Goal: Task Accomplishment & Management: Use online tool/utility

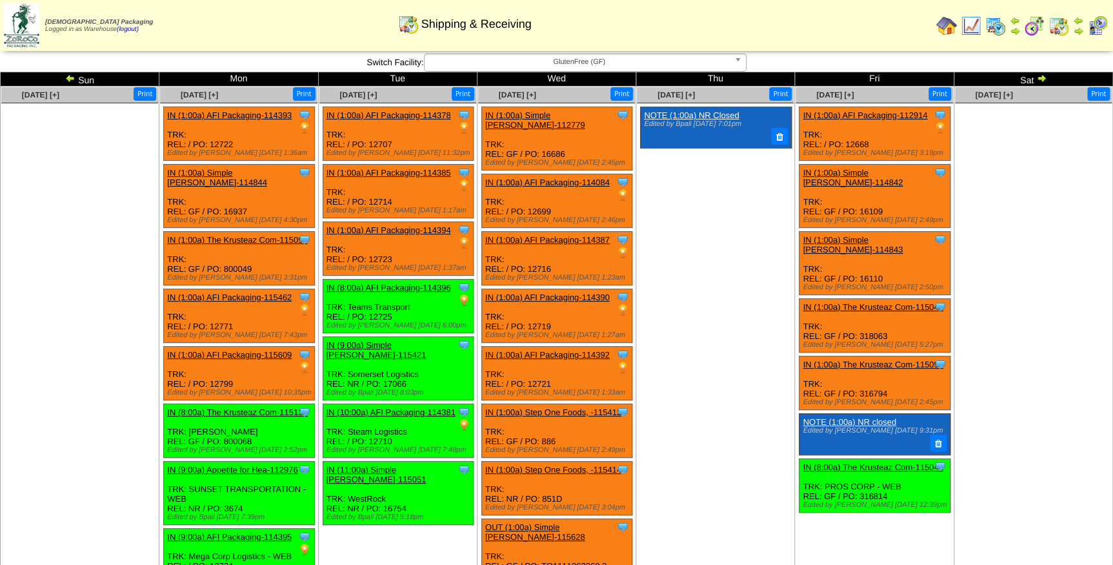
click at [635, 63] on span "GlutenFree (GF)" at bounding box center [579, 61] width 299 height 15
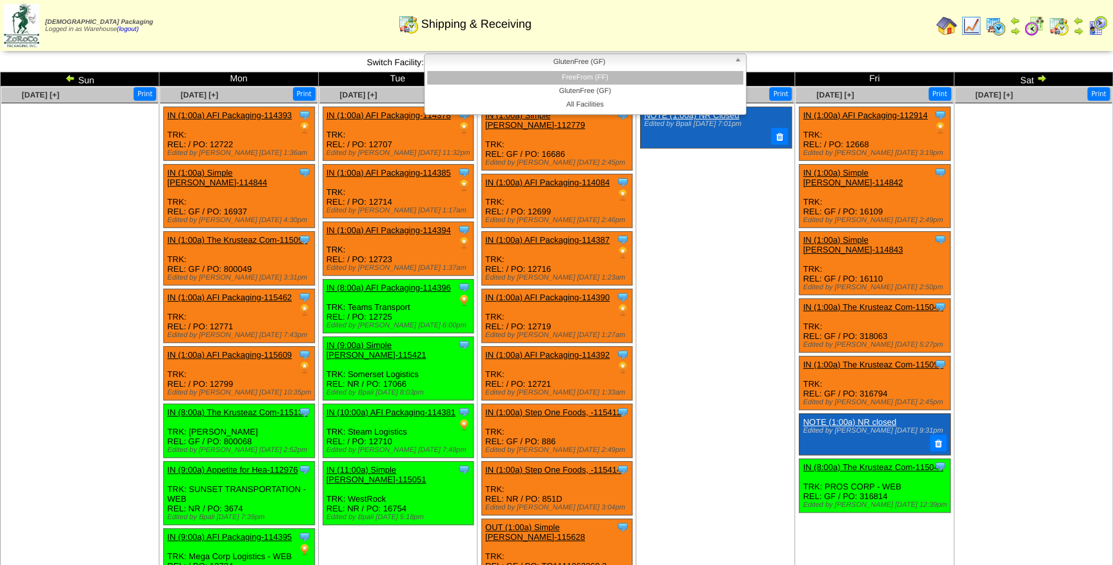
click at [627, 74] on li "FreeFrom (FF)" at bounding box center [585, 78] width 316 height 14
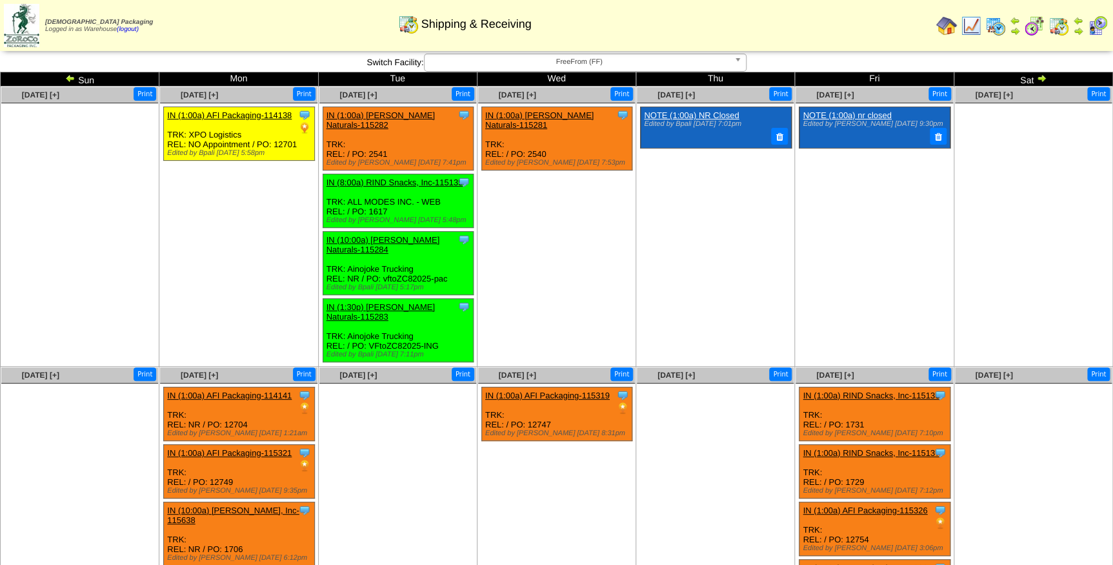
click at [538, 60] on span "FreeFrom (FF)" at bounding box center [579, 61] width 299 height 15
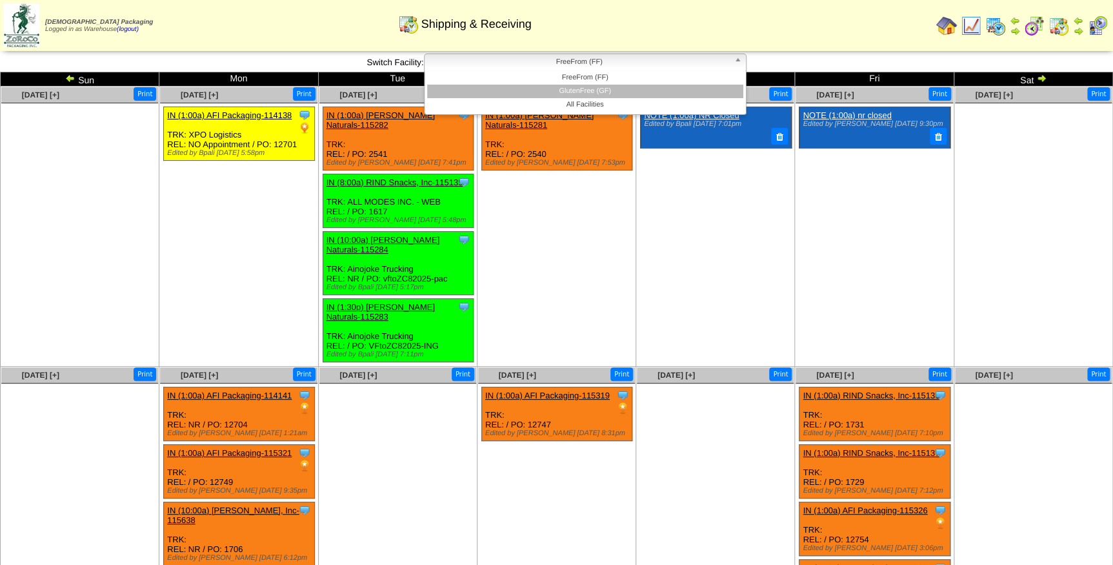
click at [541, 89] on li "GlutenFree (GF)" at bounding box center [585, 92] width 316 height 14
